Goal: Navigation & Orientation: Find specific page/section

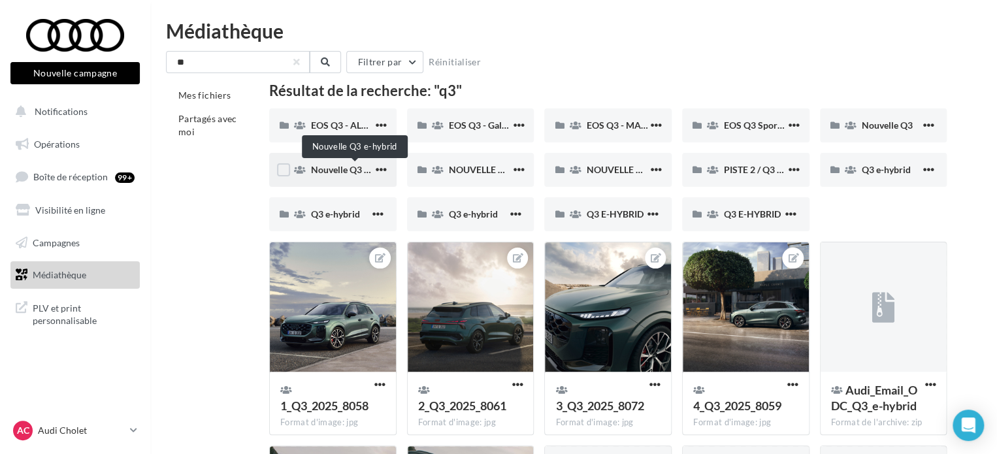
click at [335, 169] on span "Nouvelle Q3 e-hybrid" at bounding box center [355, 169] width 88 height 11
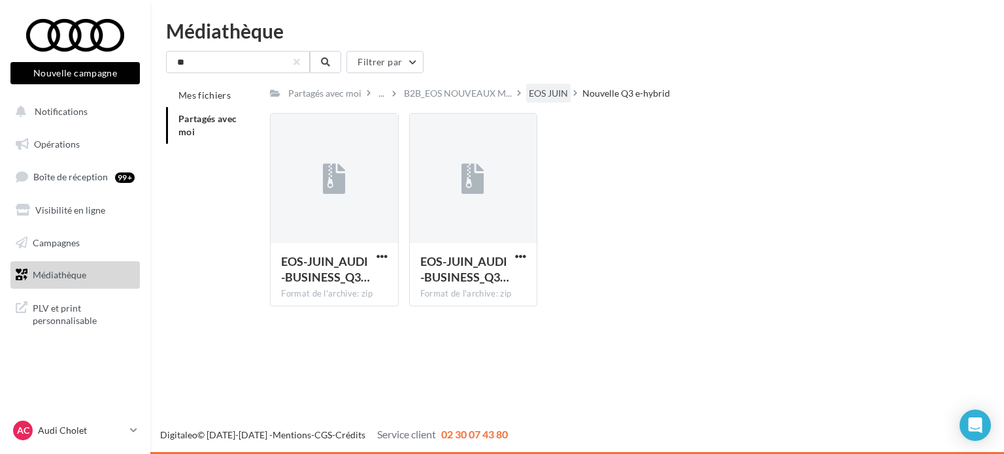
click at [546, 91] on div "EOS JUIN" at bounding box center [548, 93] width 39 height 13
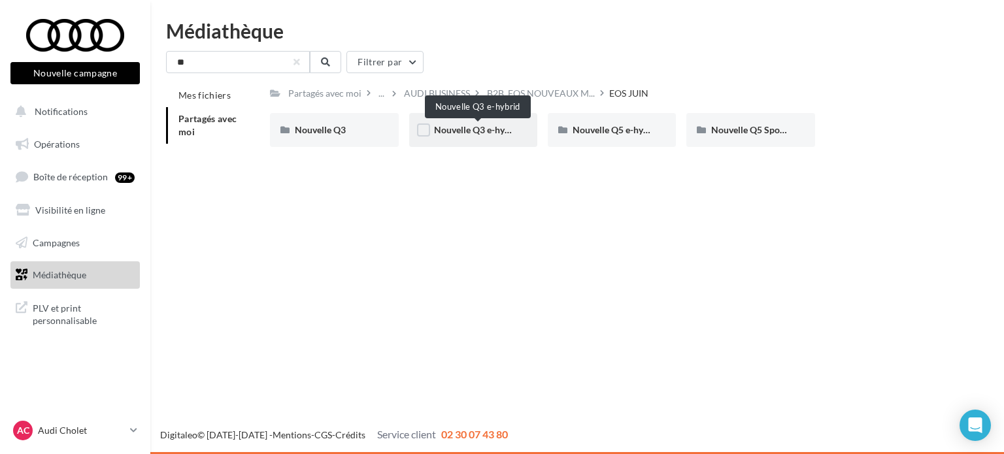
click at [465, 135] on span "Nouvelle Q3 e-hybrid" at bounding box center [478, 129] width 88 height 11
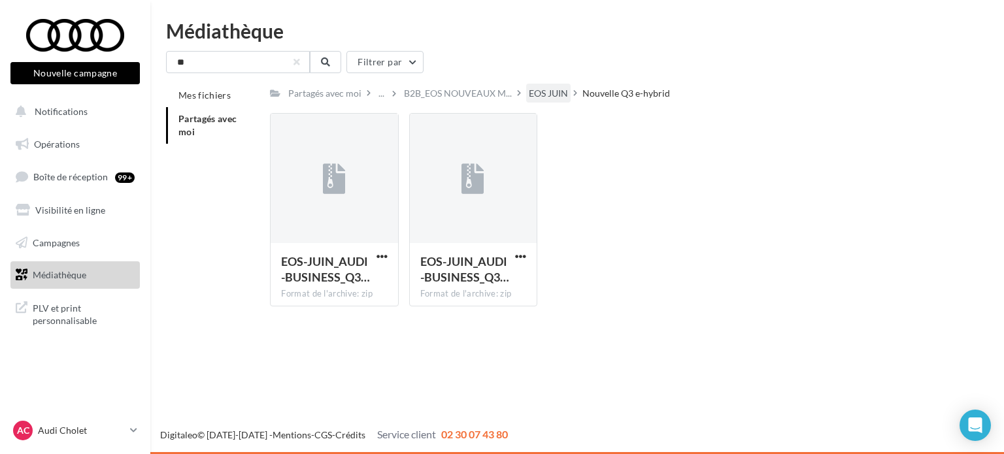
click at [546, 99] on div "EOS JUIN" at bounding box center [548, 93] width 39 height 13
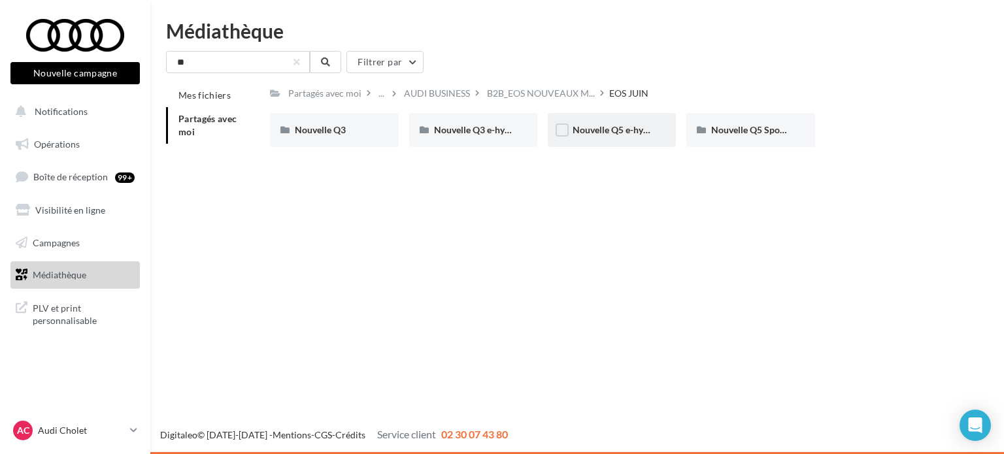
click at [578, 132] on span "Nouvelle Q5 e-hybrid" at bounding box center [616, 129] width 88 height 11
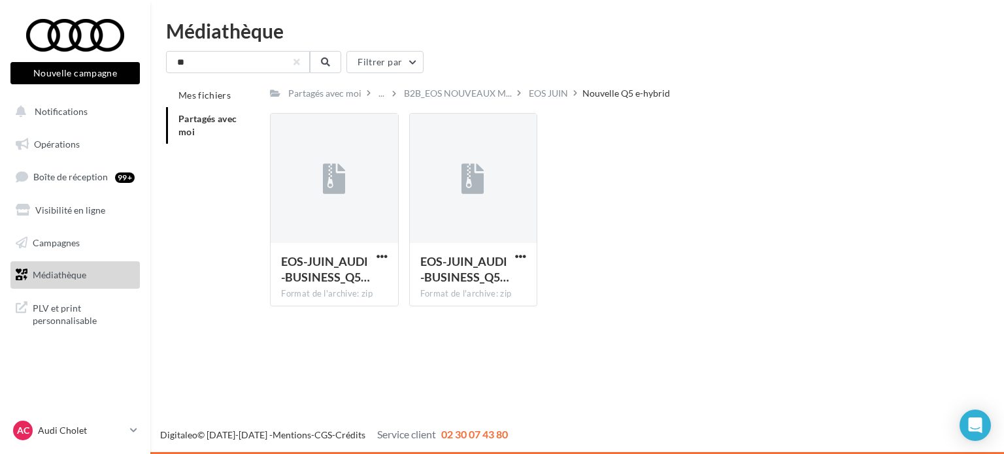
click at [531, 106] on div "Partagés avec moi ... B2B_EOS NOUVEAUX M... EOS JUIN Nouvelle Q5 e-hybrid Rs Pa…" at bounding box center [611, 200] width 683 height 233
drag, startPoint x: 544, startPoint y: 80, endPoint x: 634, endPoint y: 197, distance: 147.2
click at [544, 84] on div "** Filtrer par Mes fichiers Partagés avec moi Partagés avec moi ... B2B_EOS NOU…" at bounding box center [577, 184] width 822 height 266
click at [554, 87] on div "EOS JUIN" at bounding box center [548, 93] width 39 height 13
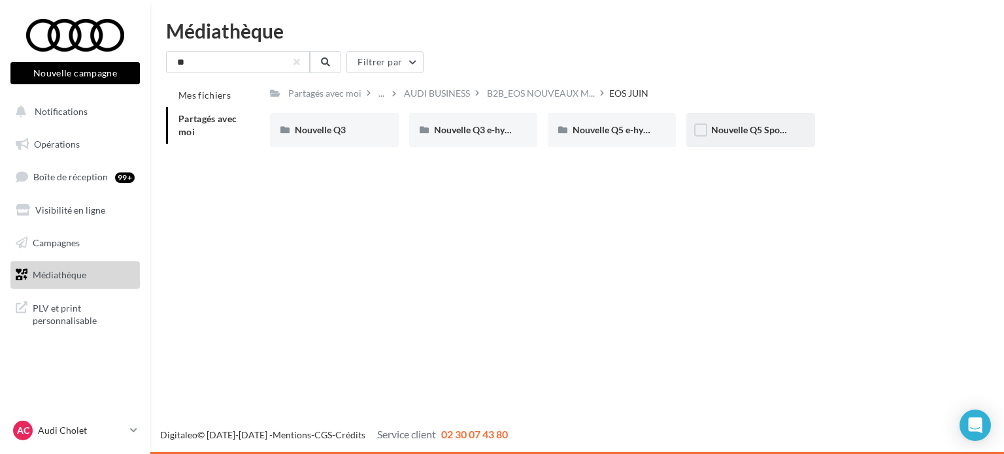
click at [749, 140] on div "Nouvelle Q5 Sportback e-hybrid" at bounding box center [750, 130] width 128 height 34
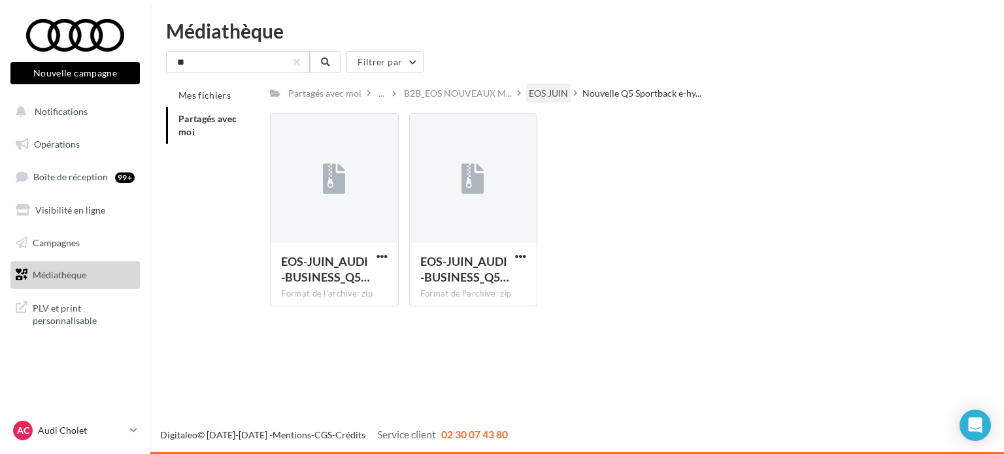
click at [558, 98] on div "EOS JUIN" at bounding box center [548, 93] width 39 height 13
